Goal: Task Accomplishment & Management: Use online tool/utility

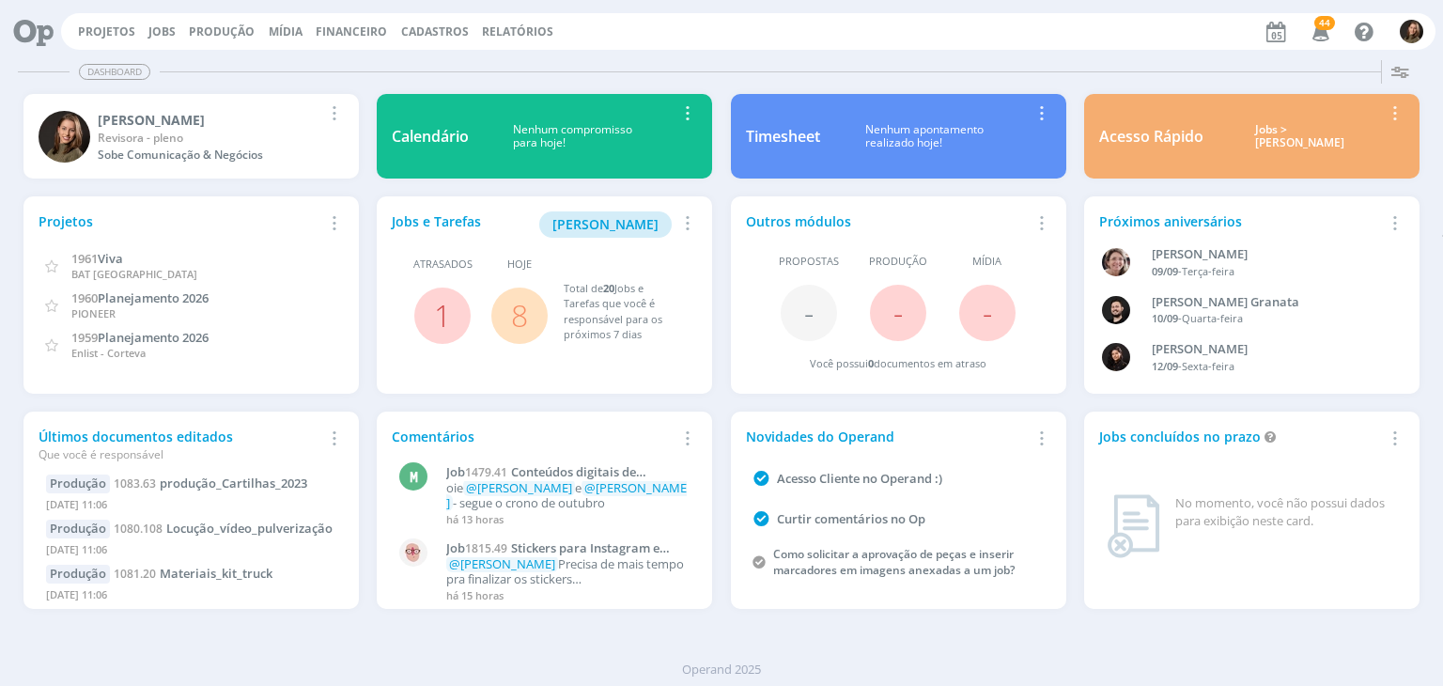
click at [512, 327] on link "8" at bounding box center [519, 315] width 17 height 40
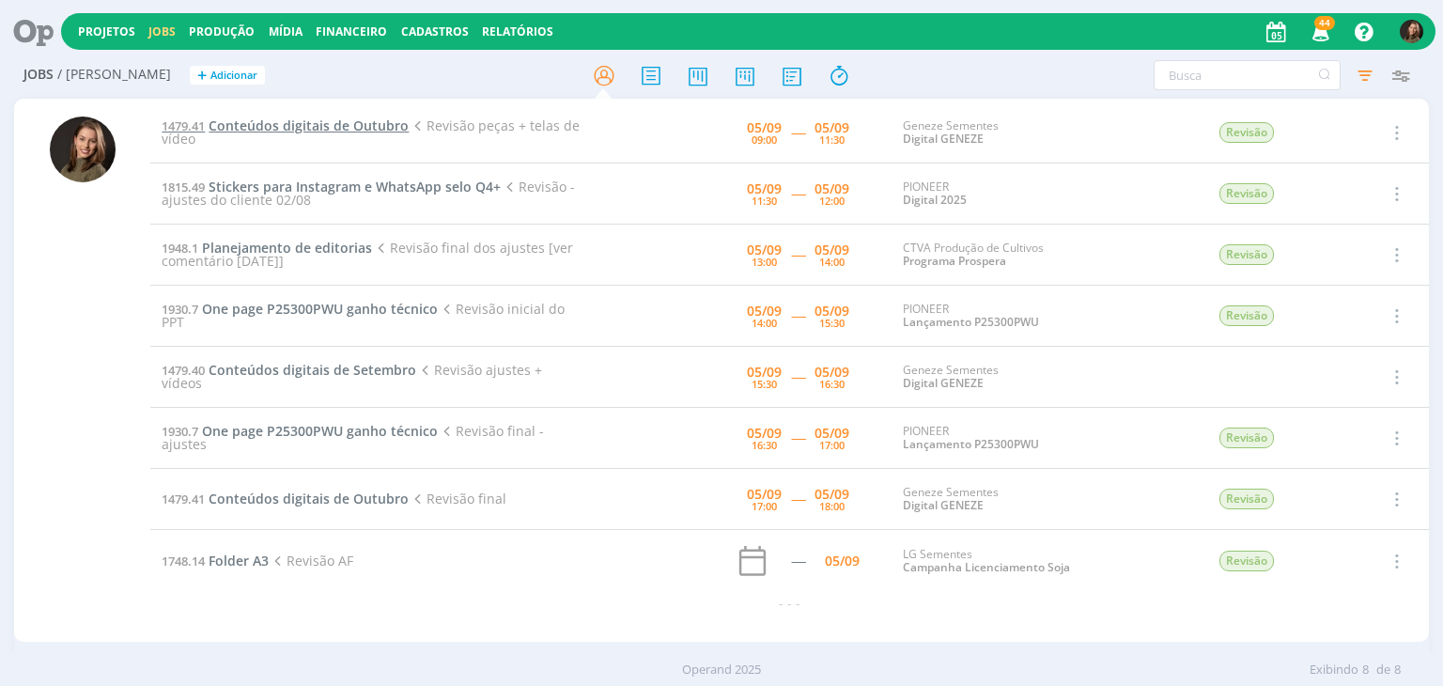
click at [301, 128] on span "Conteúdos digitais de Outubro" at bounding box center [309, 126] width 200 height 18
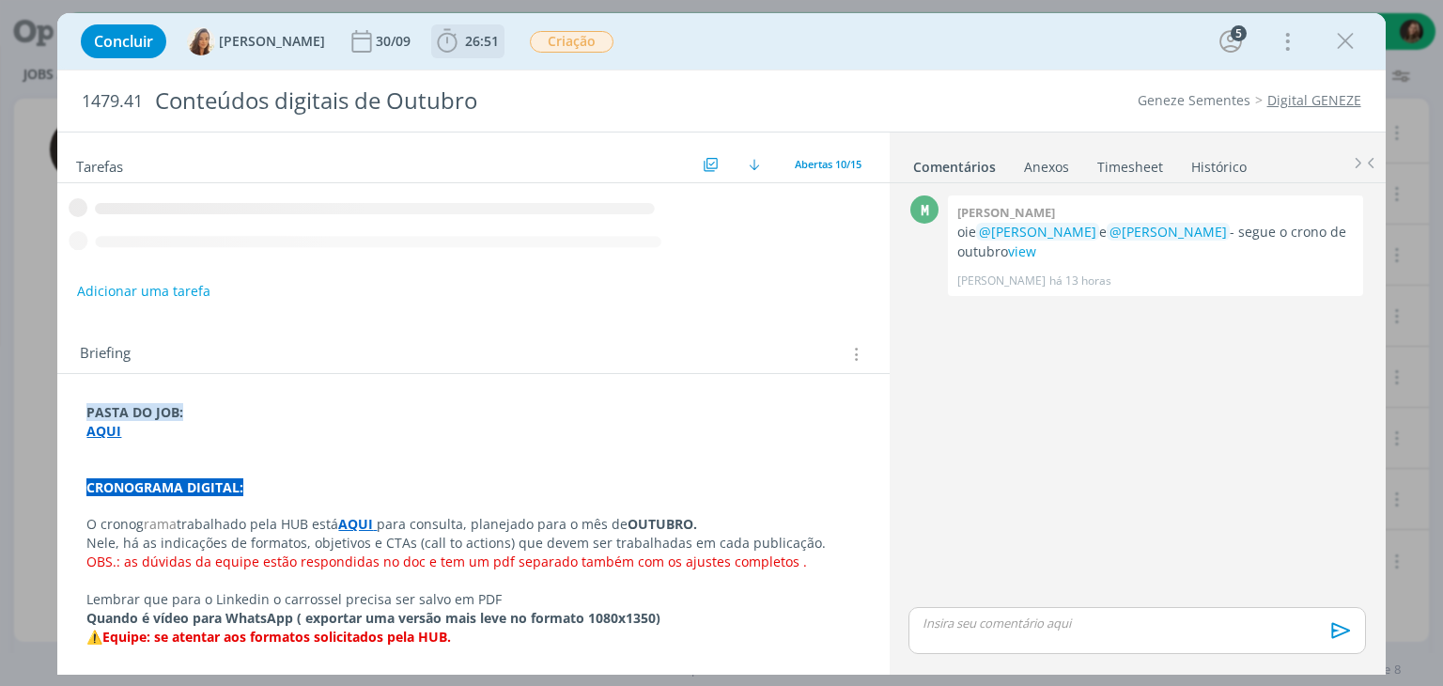
click at [475, 33] on span "26:51" at bounding box center [482, 41] width 34 height 18
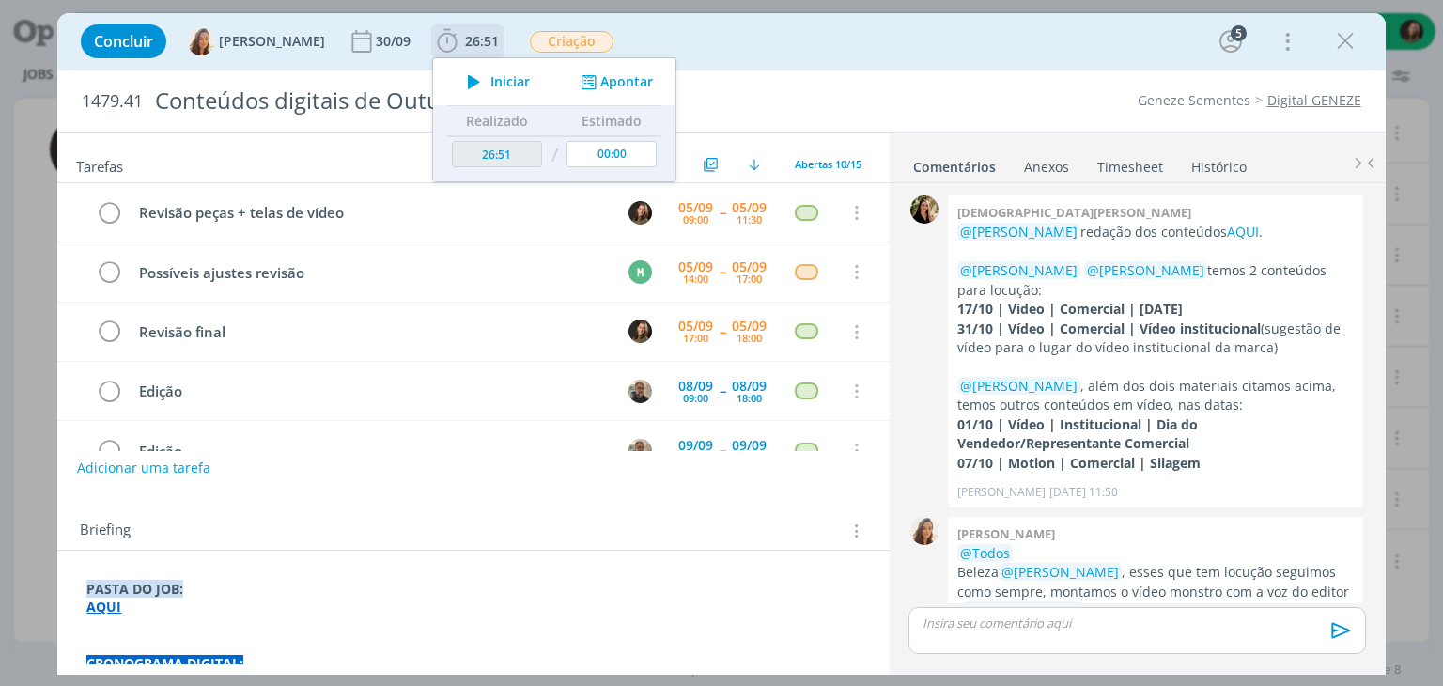
scroll to position [184, 0]
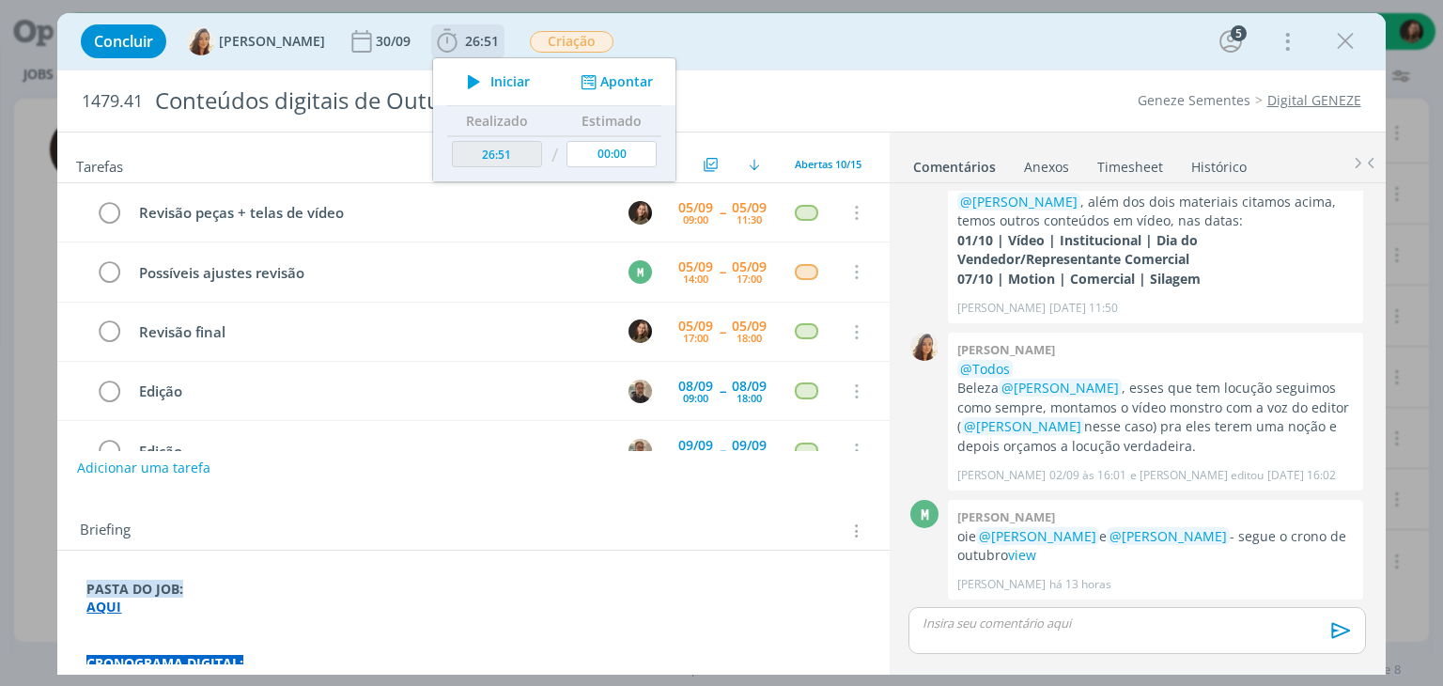
click at [491, 82] on span "Iniciar" at bounding box center [510, 81] width 39 height 13
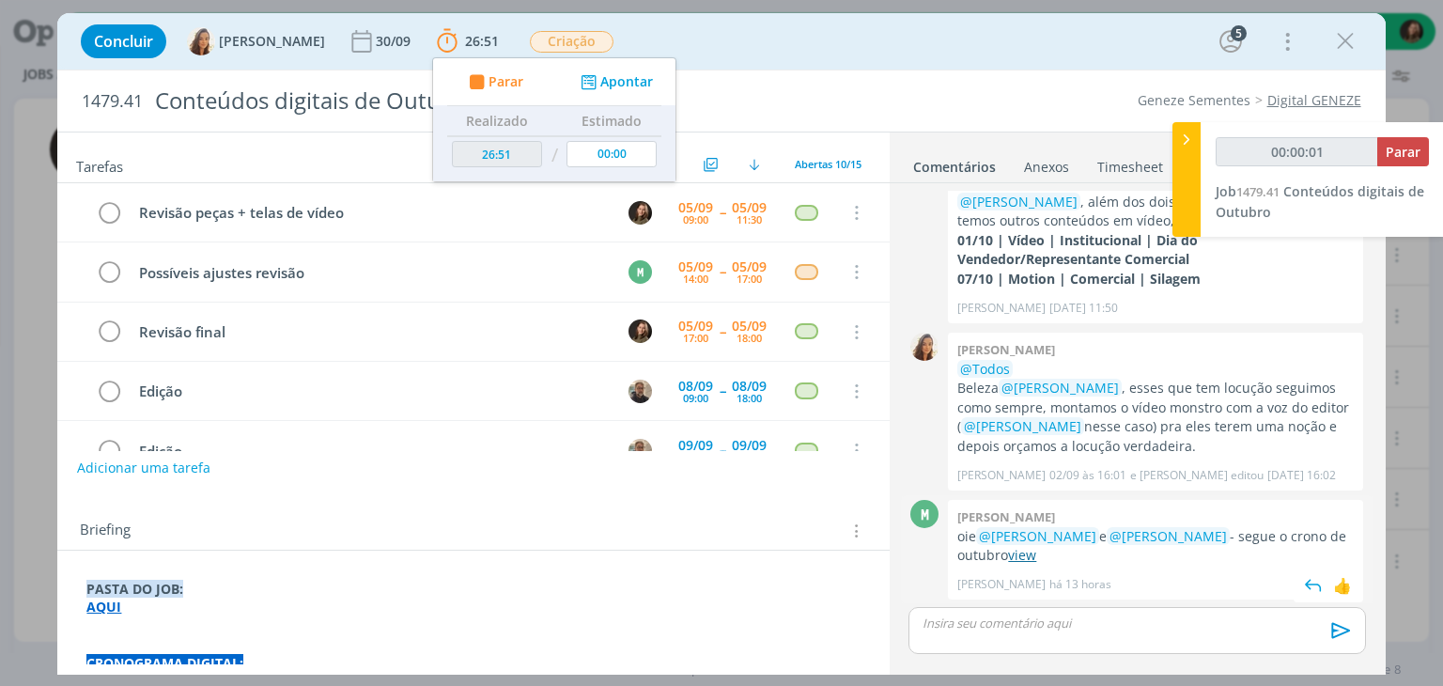
click at [1014, 550] on link "view" at bounding box center [1022, 555] width 28 height 18
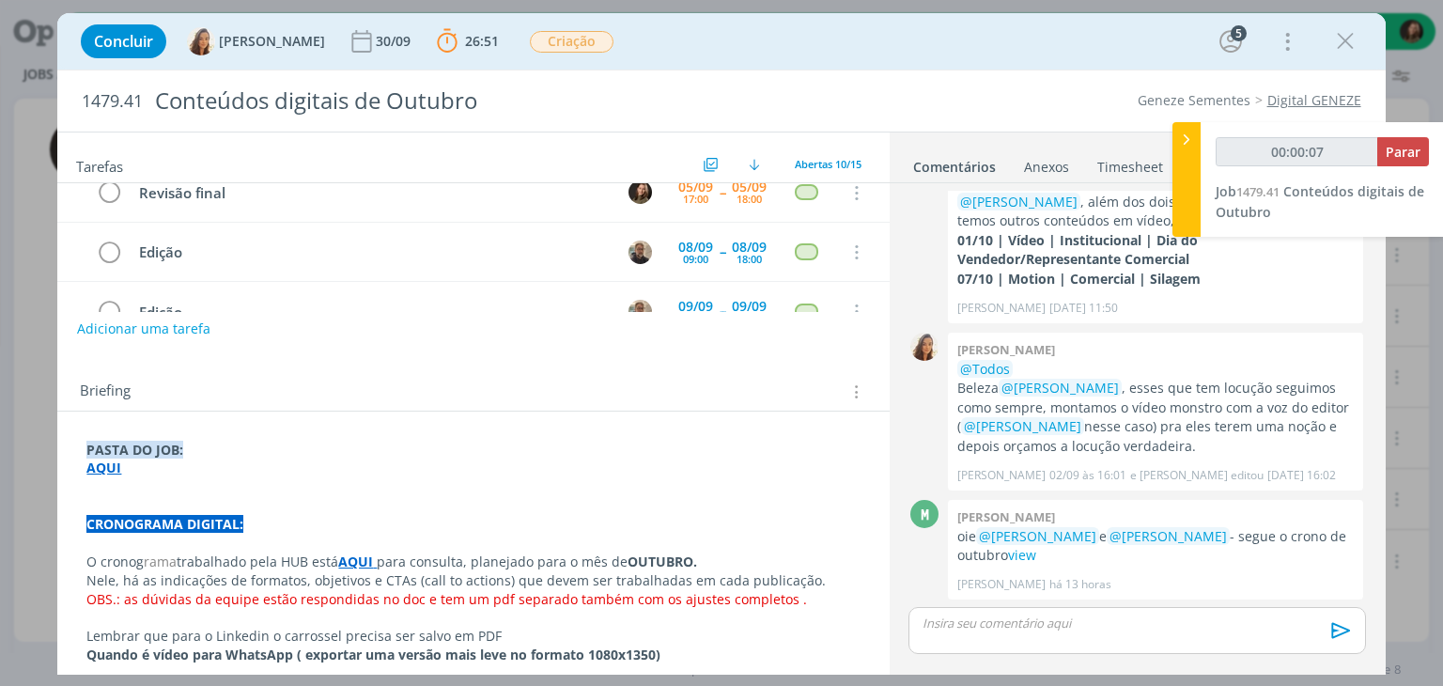
scroll to position [188, 0]
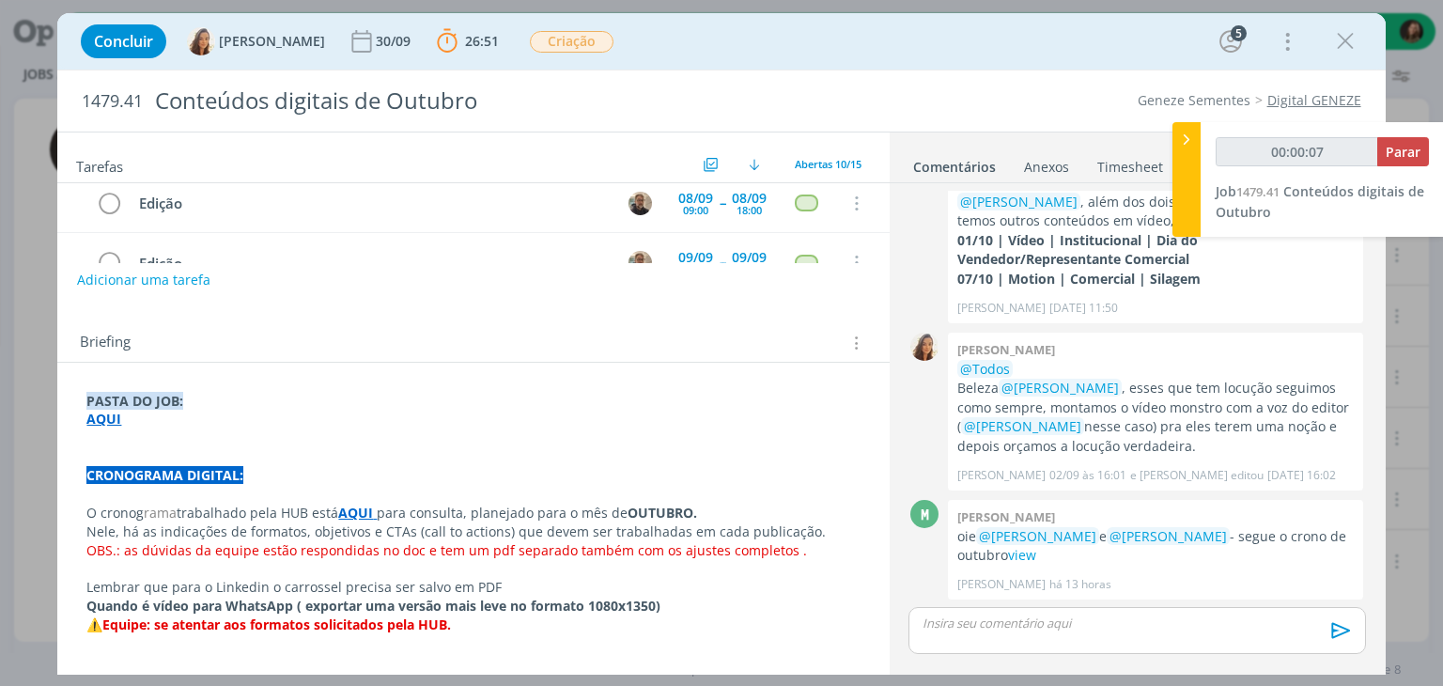
click at [365, 512] on strong "AQUI" at bounding box center [355, 513] width 35 height 18
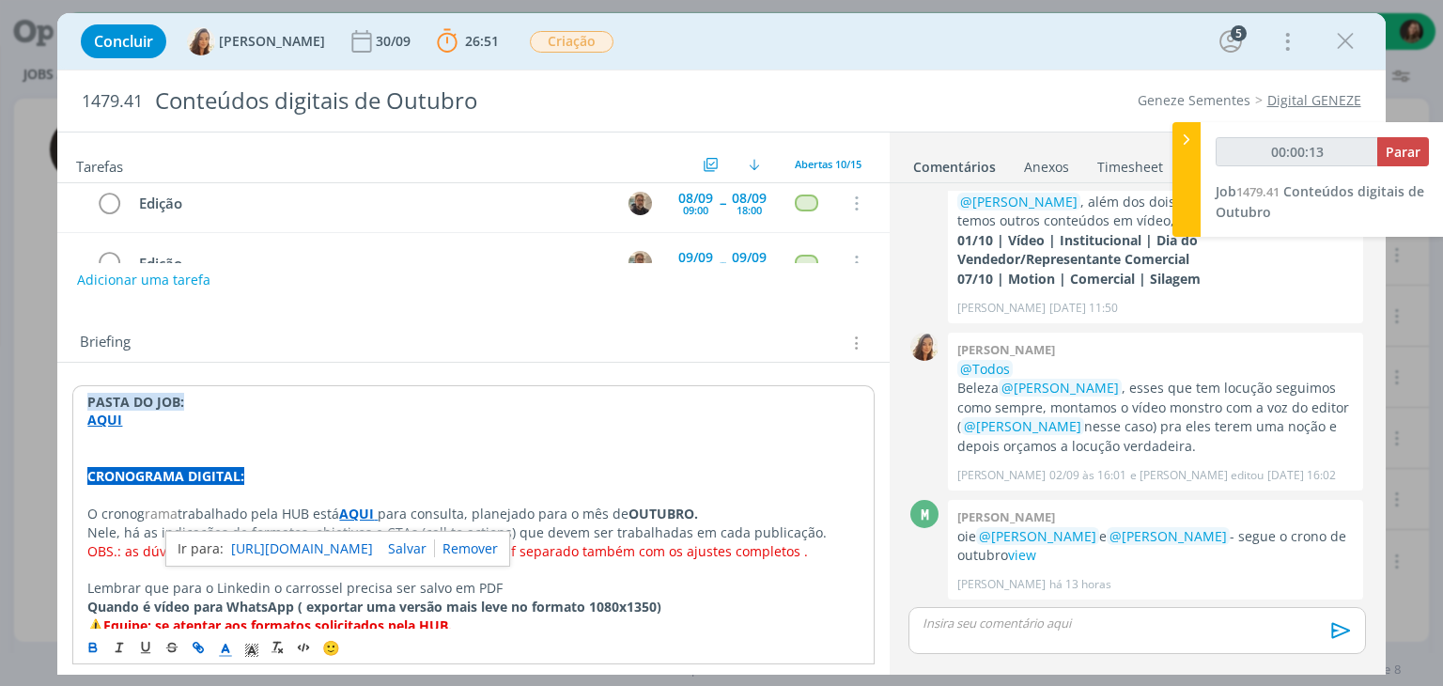
click at [268, 550] on link "[URL][DOMAIN_NAME]" at bounding box center [302, 549] width 142 height 24
type input "00:28:45"
